Goal: Transaction & Acquisition: Book appointment/travel/reservation

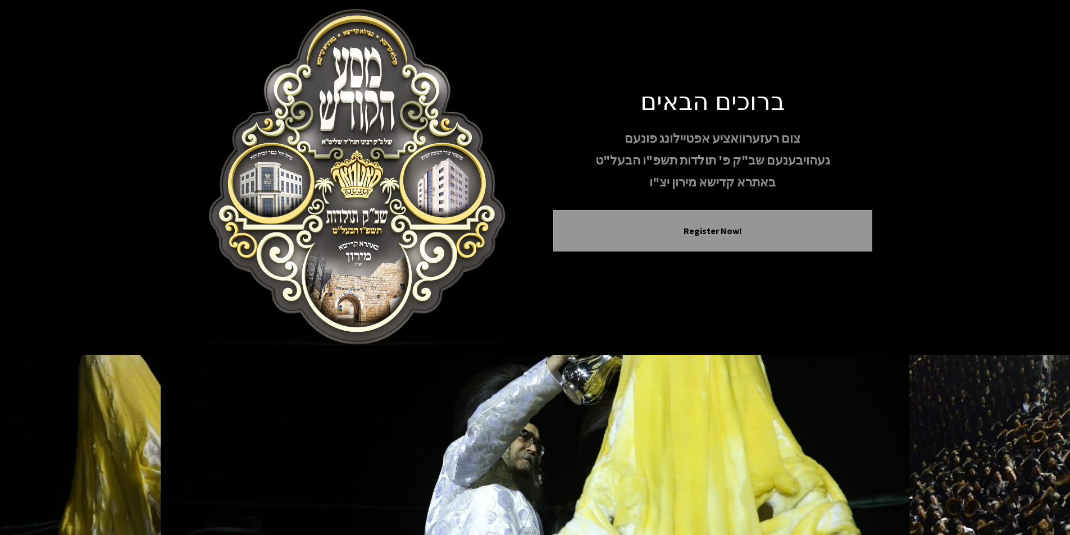
click at [282, 136] on img at bounding box center [357, 177] width 319 height 337
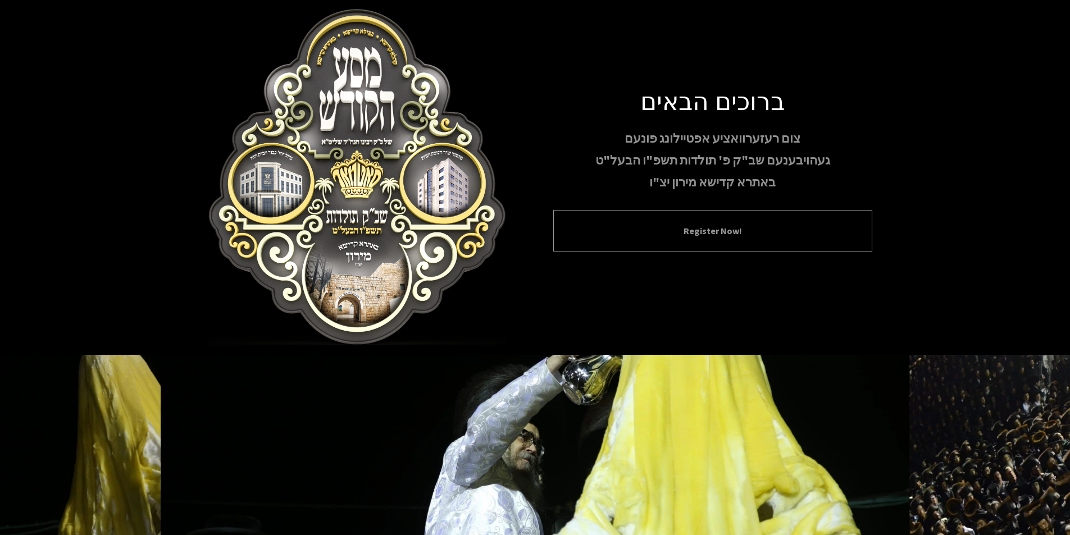
click at [771, 212] on div "Register Now!" at bounding box center [712, 231] width 319 height 42
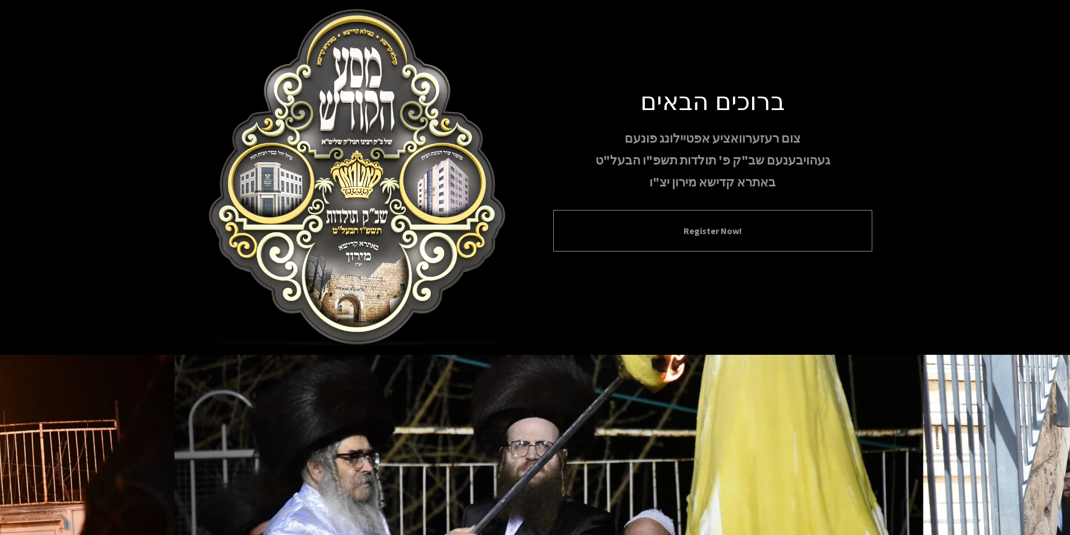
click at [826, 239] on div "Register Now!" at bounding box center [712, 231] width 319 height 42
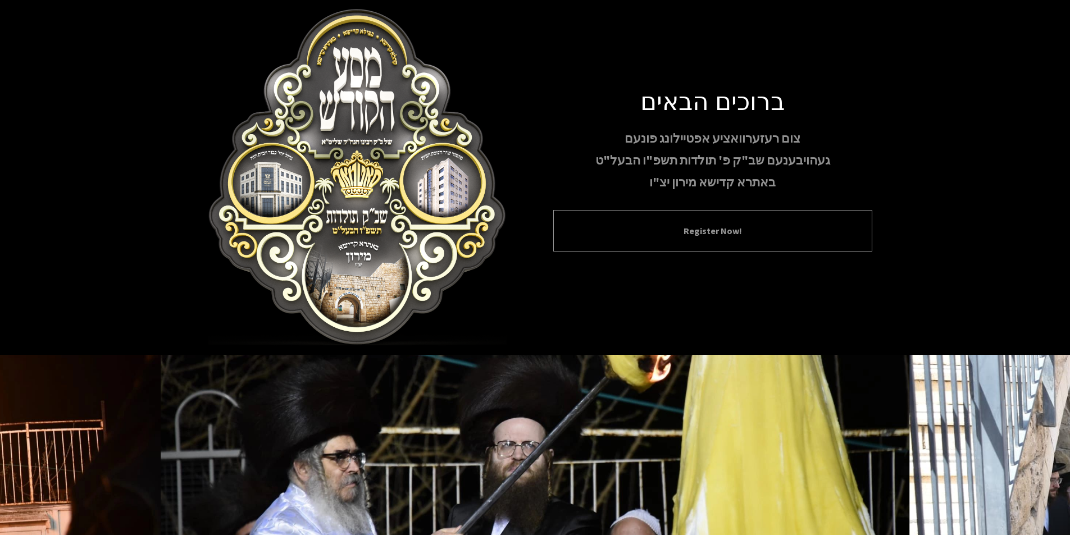
click at [736, 217] on div "Register Now!" at bounding box center [712, 231] width 319 height 42
click at [733, 228] on button "Register Now!" at bounding box center [712, 230] width 291 height 13
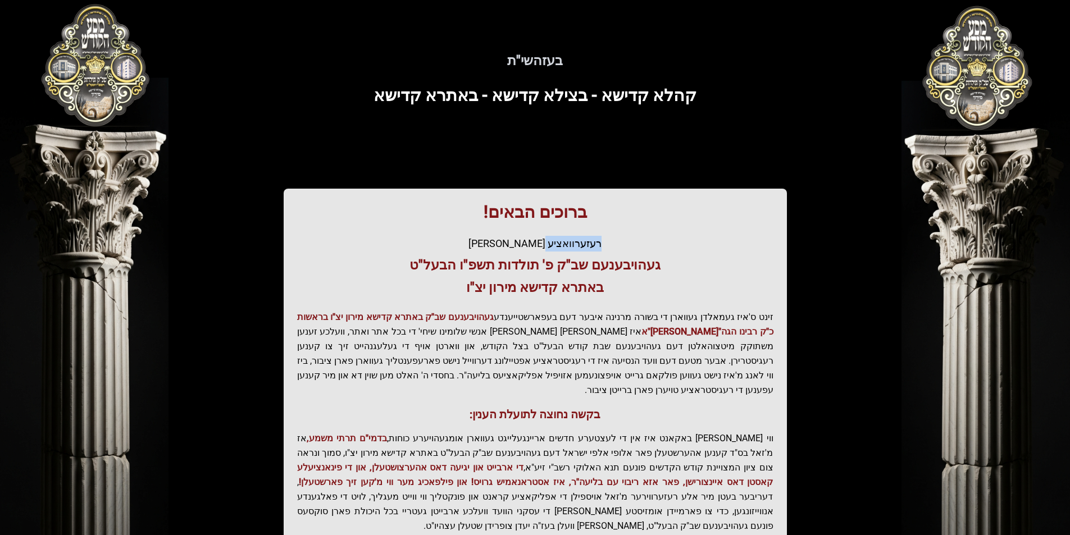
click at [733, 228] on div "ברוכים הבאים! רעזערוואציע אפטיילונג פונעם געהויבענעם שב"ק פ' תולדות תשפ"ו הבעל"…" at bounding box center [535, 382] width 503 height 387
click at [674, 252] on div "ברוכים הבאים! רעזערוואציע אפטיילונג פונעם געהויבענעם שב"ק פ' תולדות תשפ"ו הבעל"…" at bounding box center [535, 382] width 503 height 387
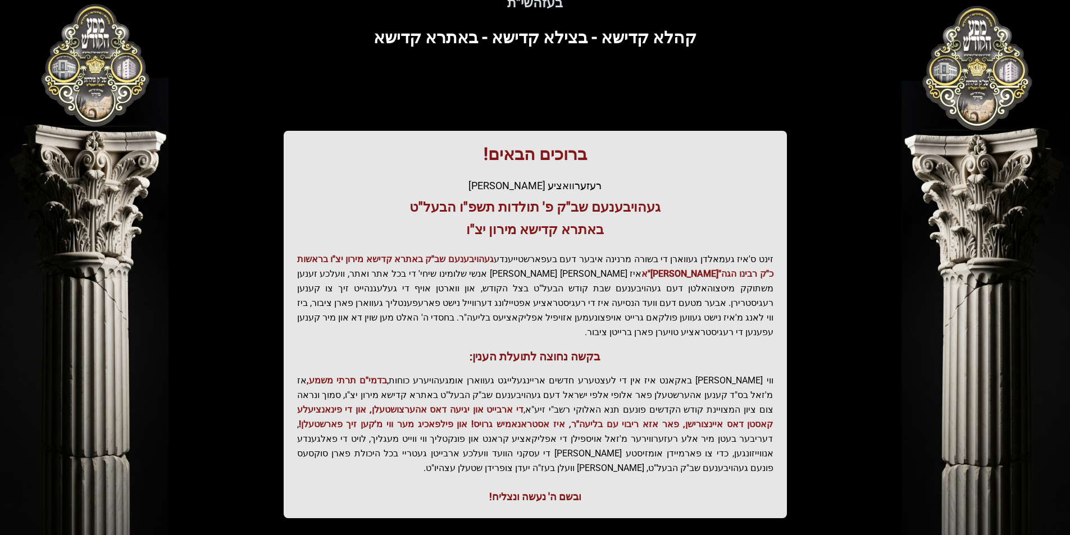
scroll to position [115, 0]
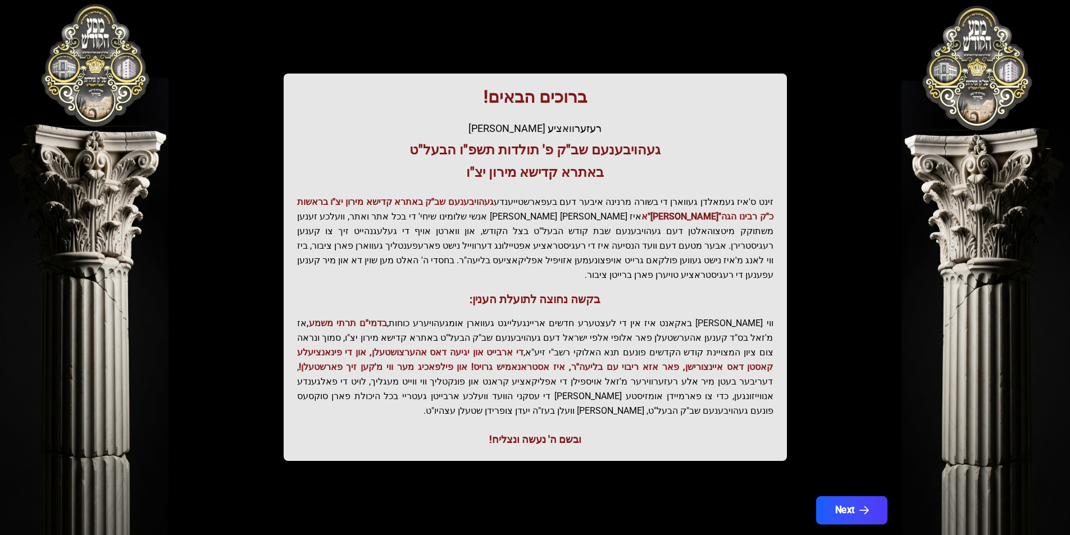
click at [848, 496] on button "Next" at bounding box center [850, 510] width 71 height 28
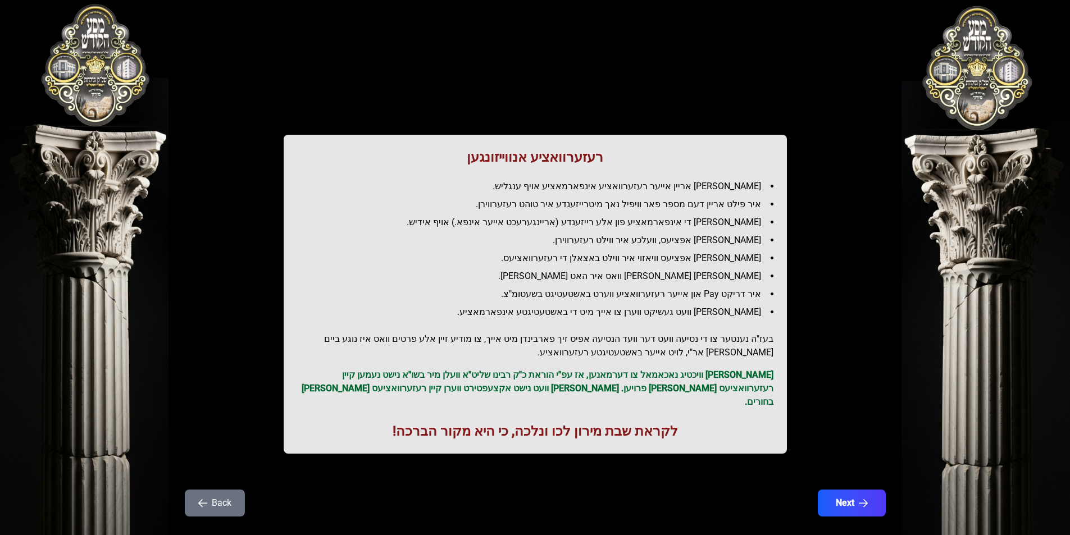
click at [843, 474] on div "רעזערוואציע אנווייזונגען איר לייגט אריין אייער רעזערוואציע אינפארמאציע אויף ענג…" at bounding box center [535, 278] width 719 height 503
click at [849, 494] on button "Next" at bounding box center [850, 503] width 71 height 28
